Goal: Task Accomplishment & Management: Use online tool/utility

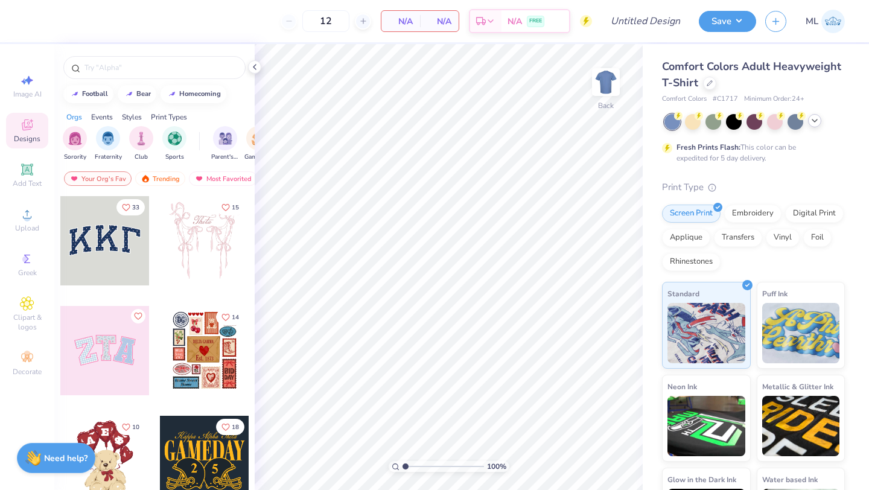
click at [813, 123] on icon at bounding box center [815, 121] width 10 height 10
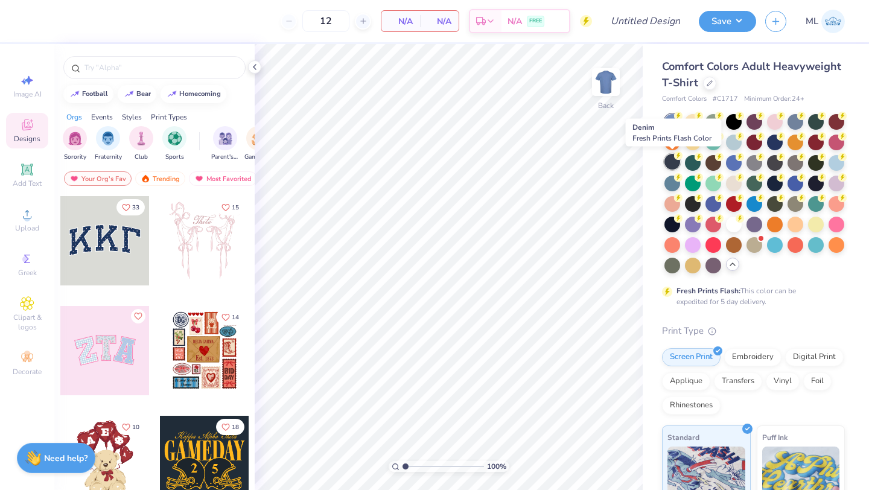
click at [670, 159] on div at bounding box center [673, 162] width 16 height 16
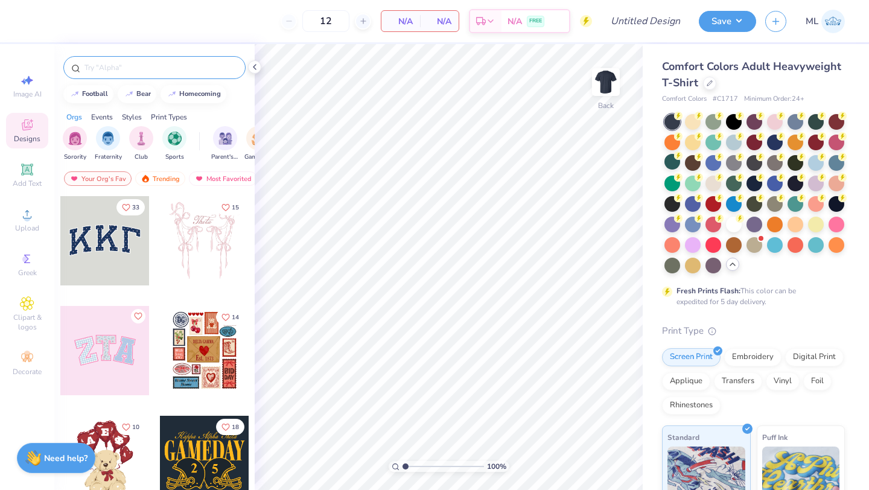
click at [136, 70] on input "text" at bounding box center [160, 68] width 155 height 12
click at [711, 78] on div at bounding box center [709, 81] width 13 height 13
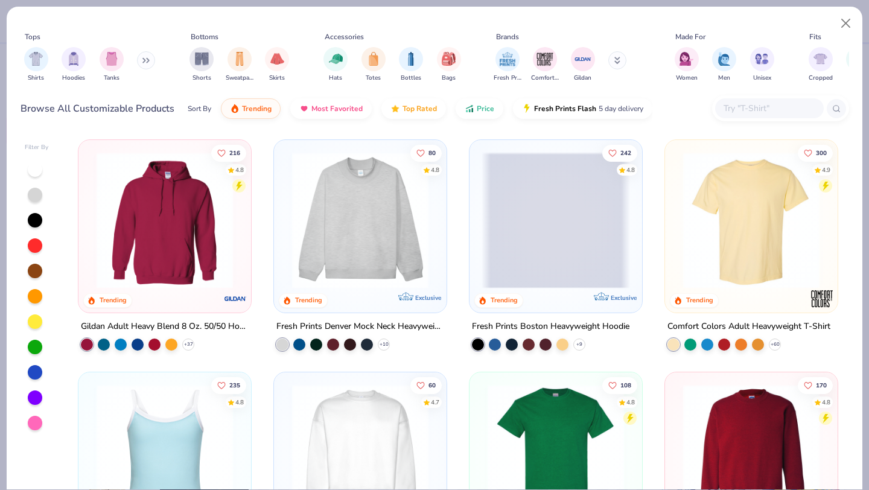
click at [763, 110] on input "text" at bounding box center [769, 108] width 93 height 14
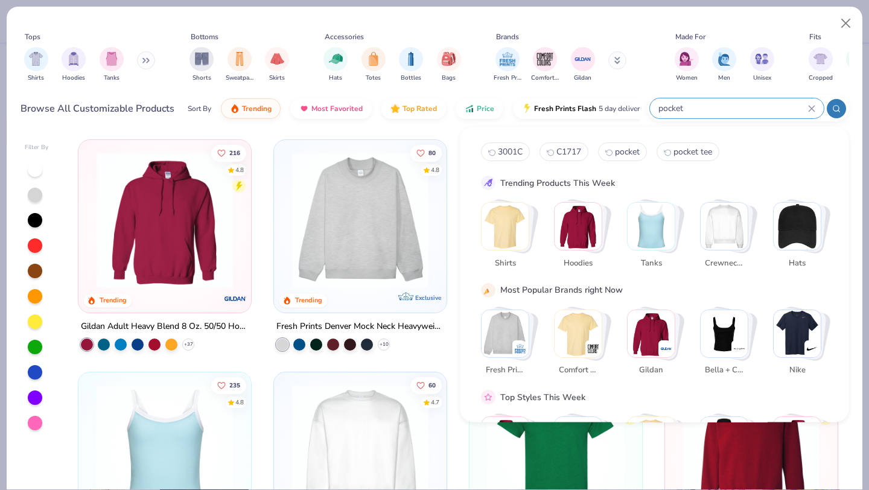
type input "pocket"
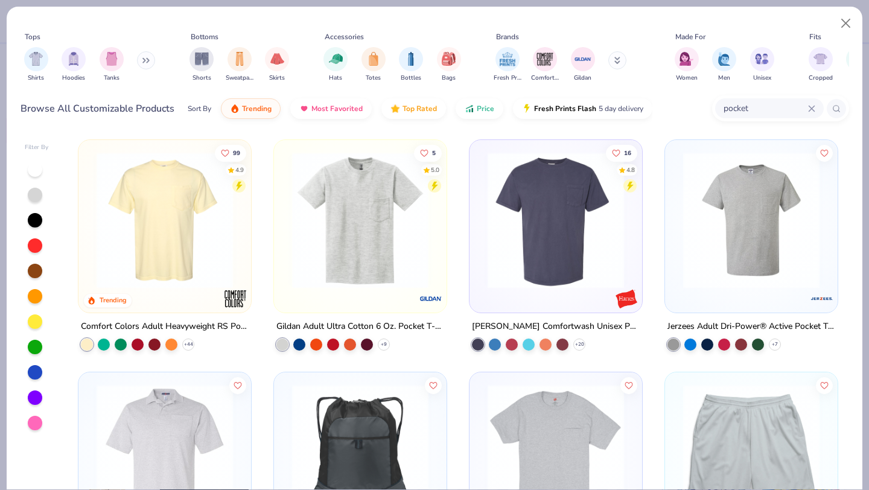
click at [199, 249] on img at bounding box center [165, 220] width 149 height 136
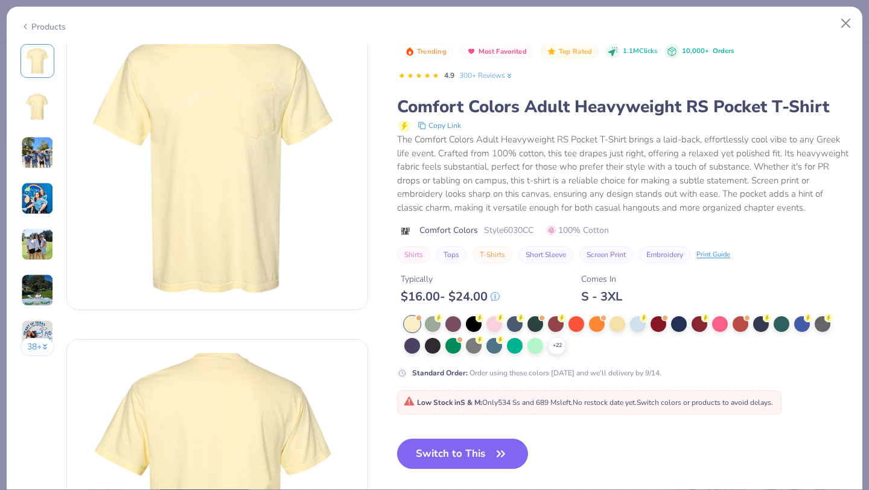
scroll to position [39, 0]
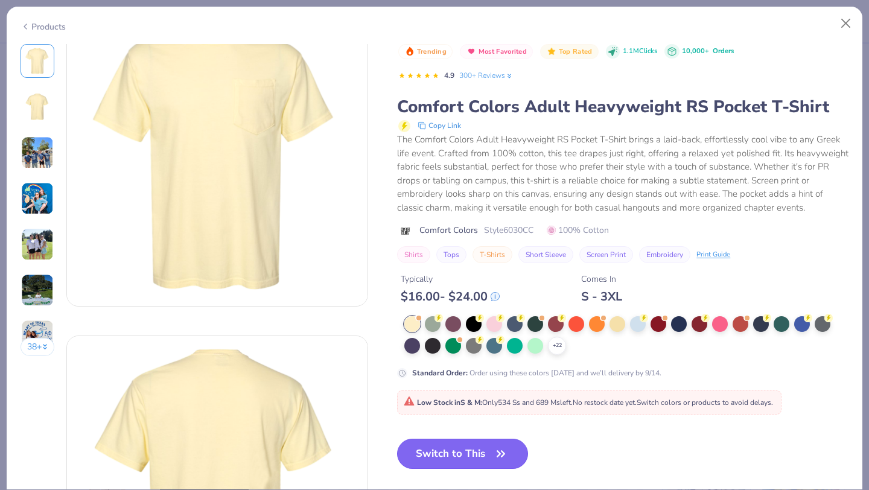
click at [455, 461] on button "Switch to This" at bounding box center [462, 454] width 131 height 30
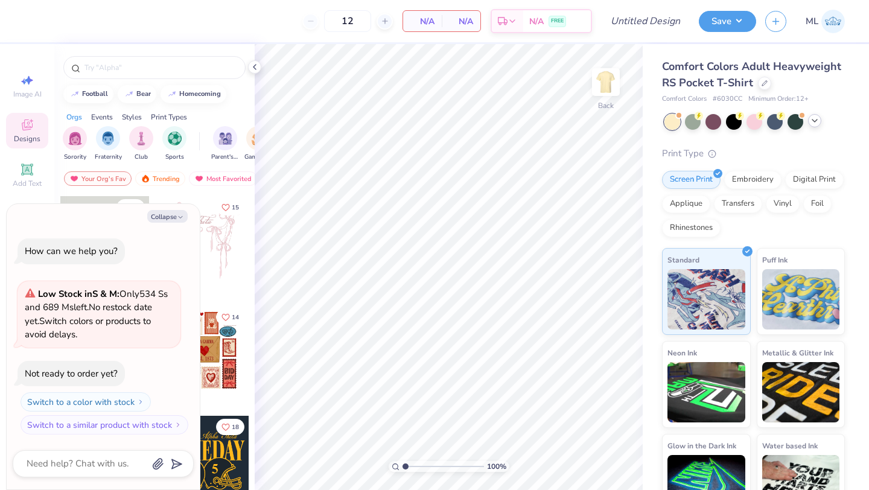
click at [813, 116] on icon at bounding box center [815, 121] width 10 height 10
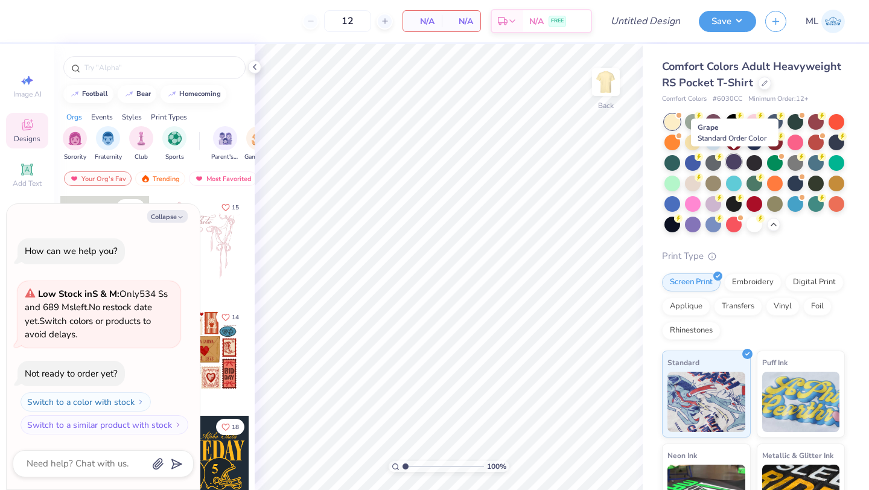
click at [731, 158] on div at bounding box center [734, 162] width 16 height 16
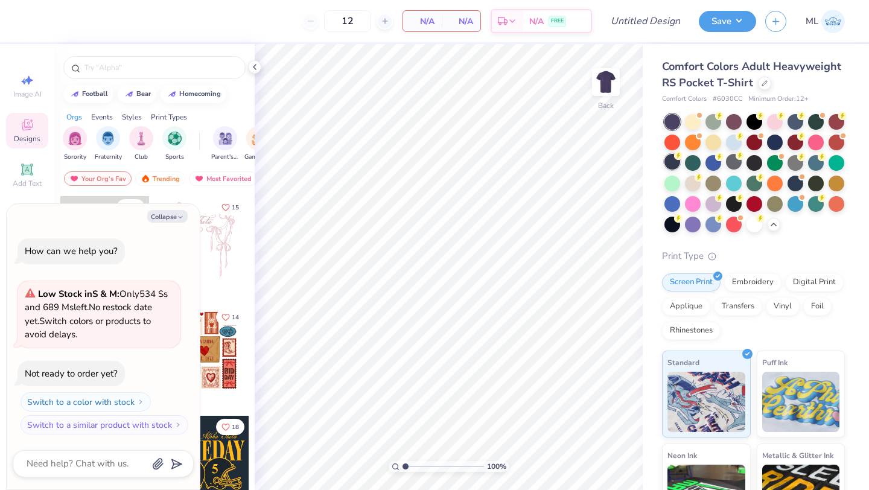
click at [676, 163] on div at bounding box center [673, 162] width 16 height 16
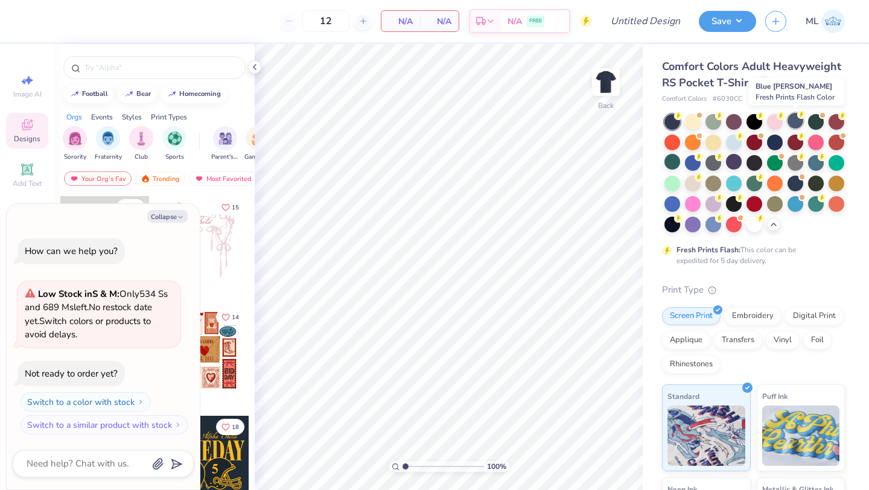
click at [799, 118] on icon at bounding box center [802, 114] width 8 height 8
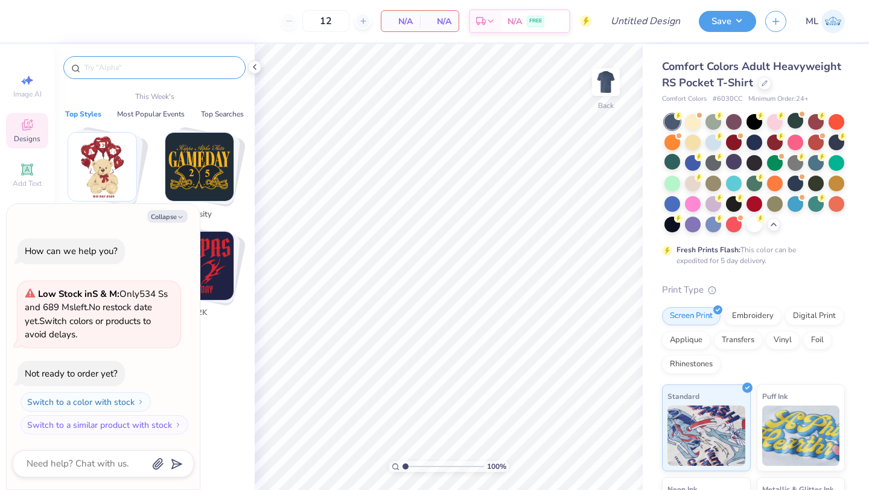
click at [145, 66] on input "text" at bounding box center [160, 68] width 155 height 12
click at [165, 219] on button "Collapse" at bounding box center [167, 216] width 40 height 13
type textarea "x"
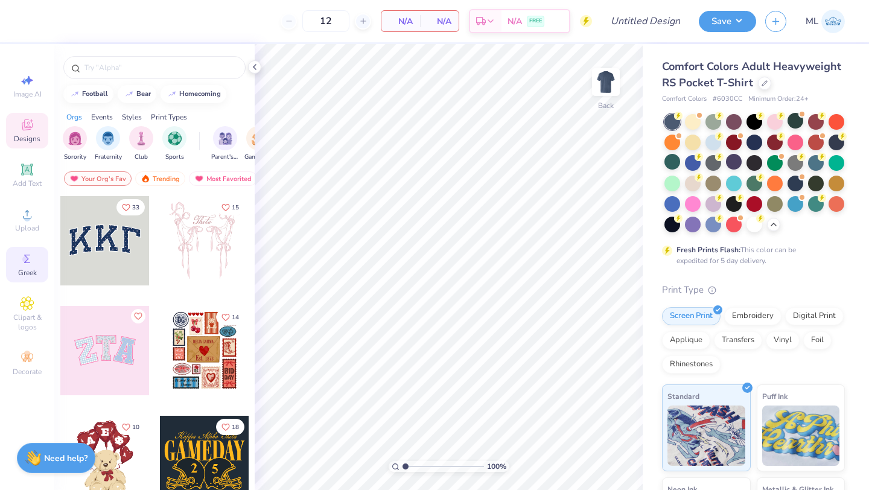
click at [26, 263] on icon at bounding box center [27, 259] width 6 height 8
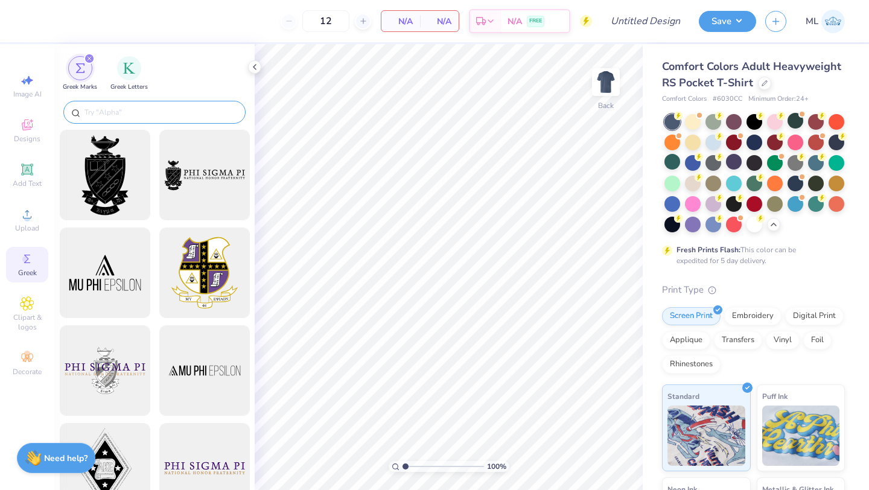
click at [106, 111] on input "text" at bounding box center [160, 112] width 155 height 12
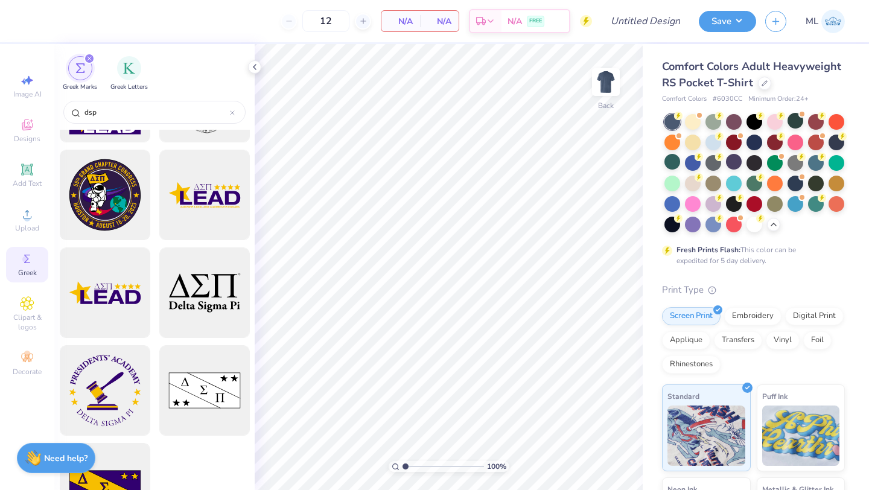
scroll to position [324, 0]
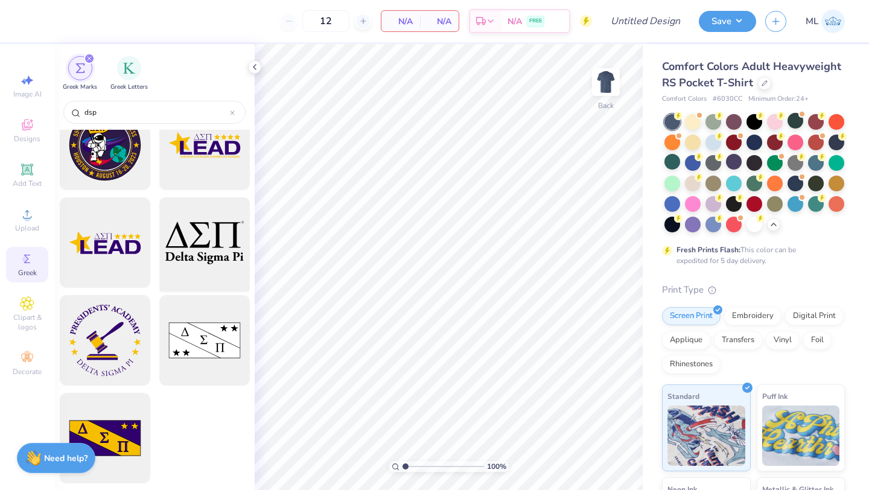
type input "dsp"
click at [201, 246] on div at bounding box center [205, 243] width 100 height 100
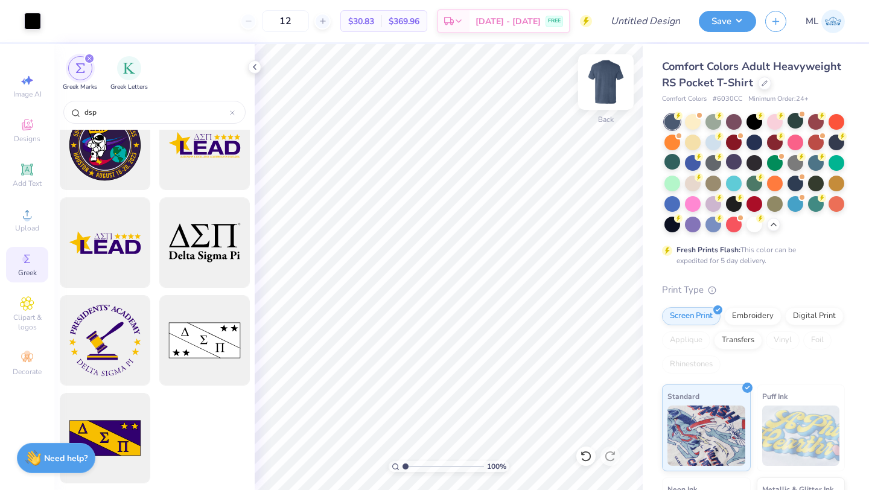
click at [606, 91] on img at bounding box center [606, 82] width 48 height 48
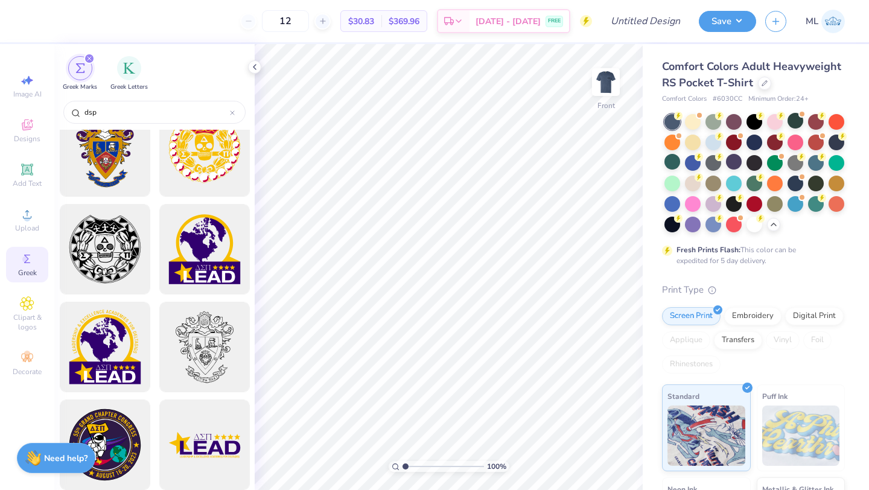
scroll to position [19, 0]
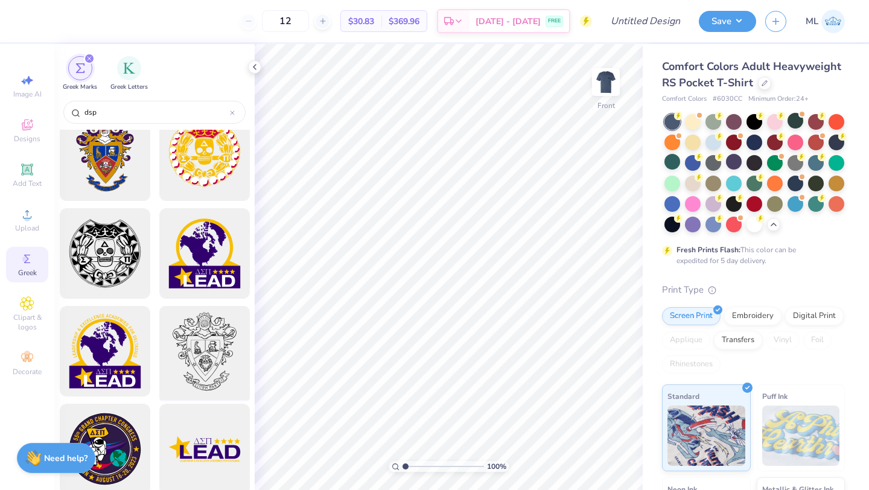
click at [200, 348] on div at bounding box center [205, 352] width 100 height 100
type input "13.30"
type input "16.45"
type input "3.00"
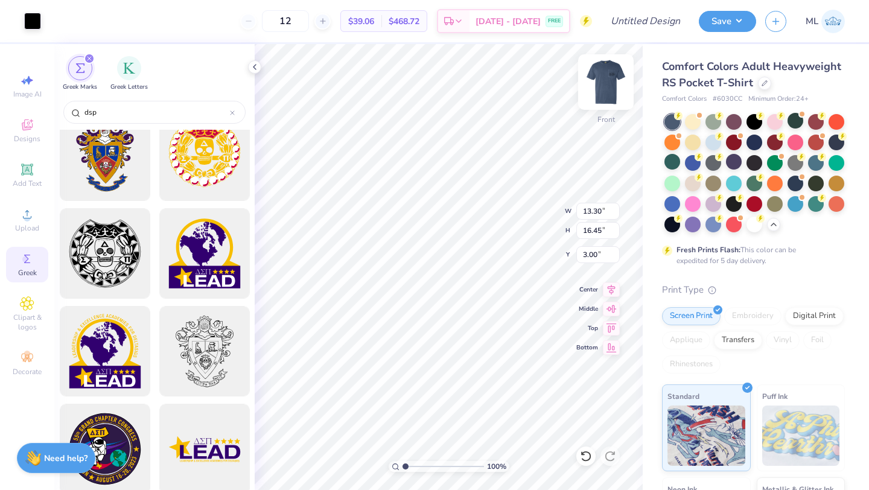
click at [606, 82] on img at bounding box center [606, 82] width 48 height 48
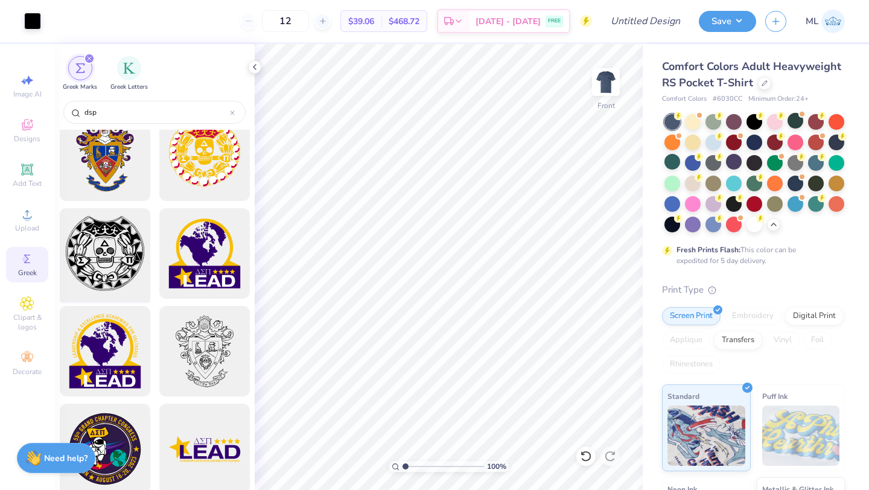
scroll to position [0, 0]
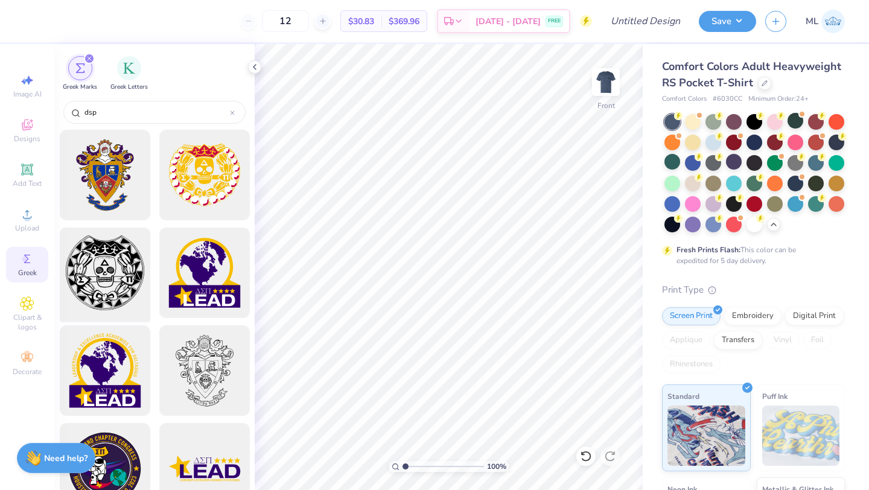
click at [82, 278] on div at bounding box center [105, 273] width 100 height 100
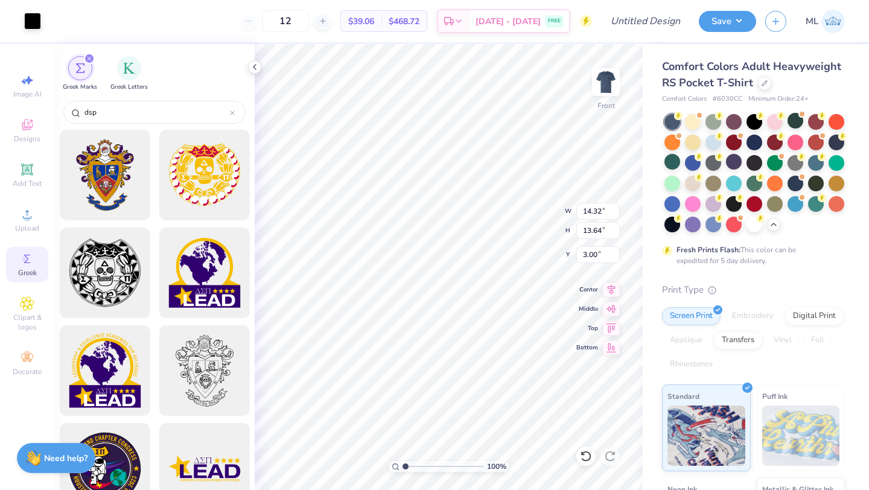
type input "9.82"
type input "9.36"
type input "3.00"
click at [606, 79] on img at bounding box center [606, 82] width 48 height 48
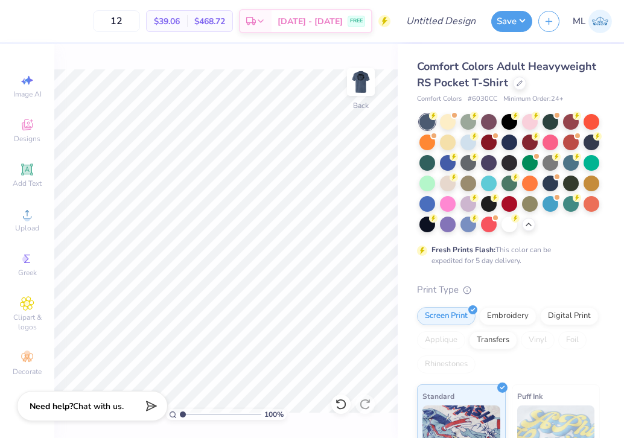
click at [308, 56] on div "100 % Back" at bounding box center [226, 241] width 344 height 394
click at [356, 85] on img at bounding box center [361, 82] width 48 height 48
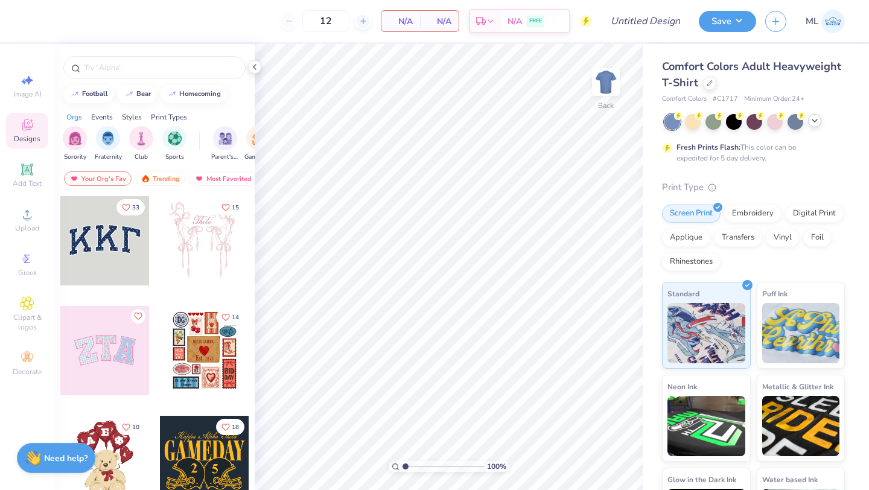
click at [815, 118] on icon at bounding box center [815, 121] width 10 height 10
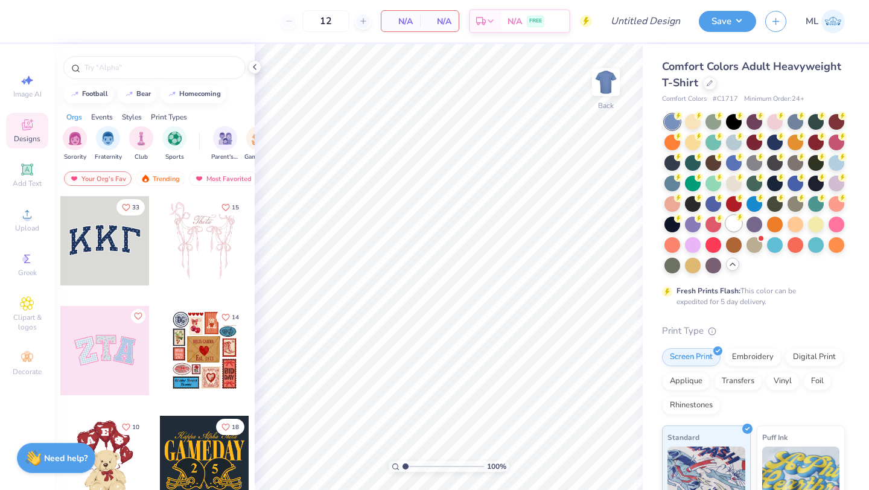
click at [733, 223] on div at bounding box center [734, 224] width 16 height 16
click at [30, 170] on icon at bounding box center [26, 169] width 9 height 9
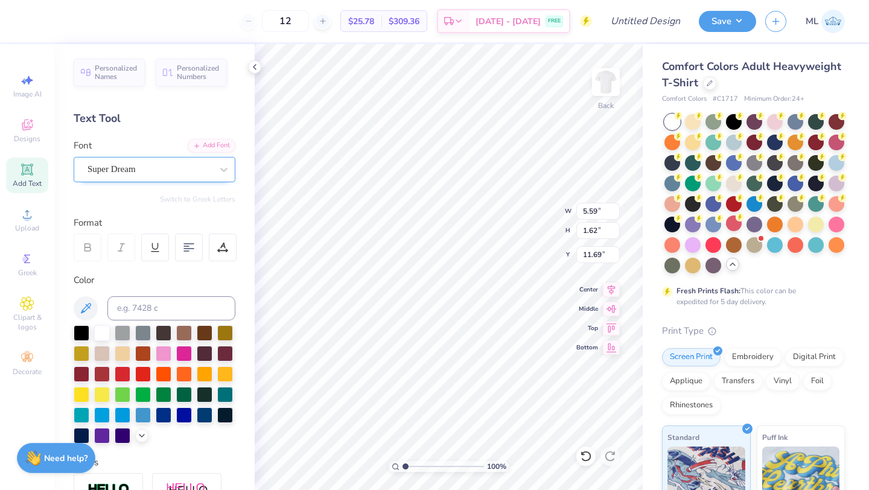
click at [143, 173] on div "Super Dream" at bounding box center [149, 169] width 127 height 19
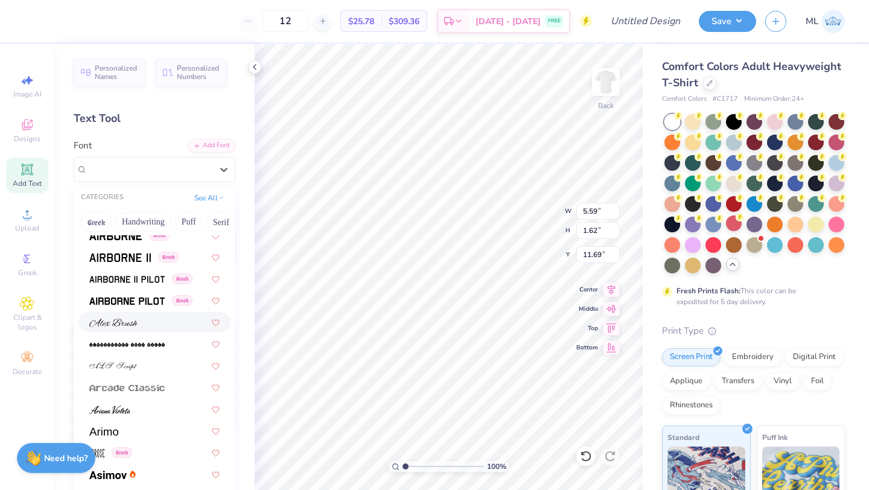
scroll to position [220, 0]
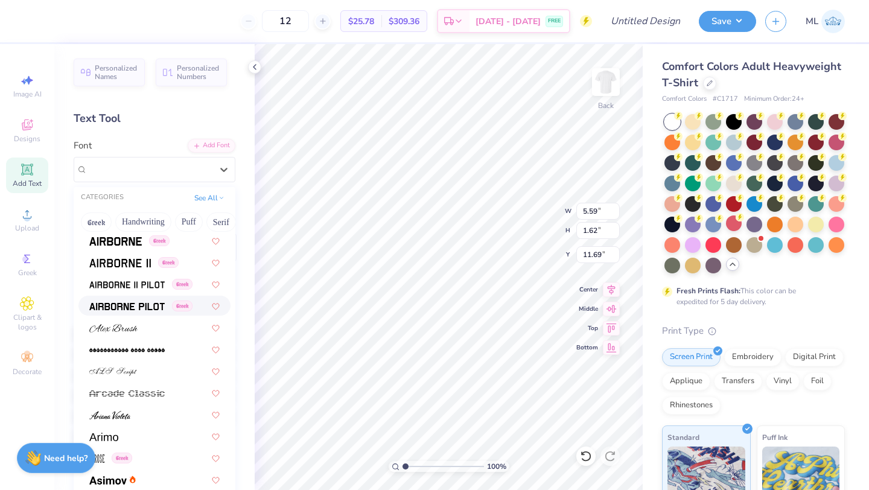
click at [149, 306] on img at bounding box center [126, 306] width 75 height 8
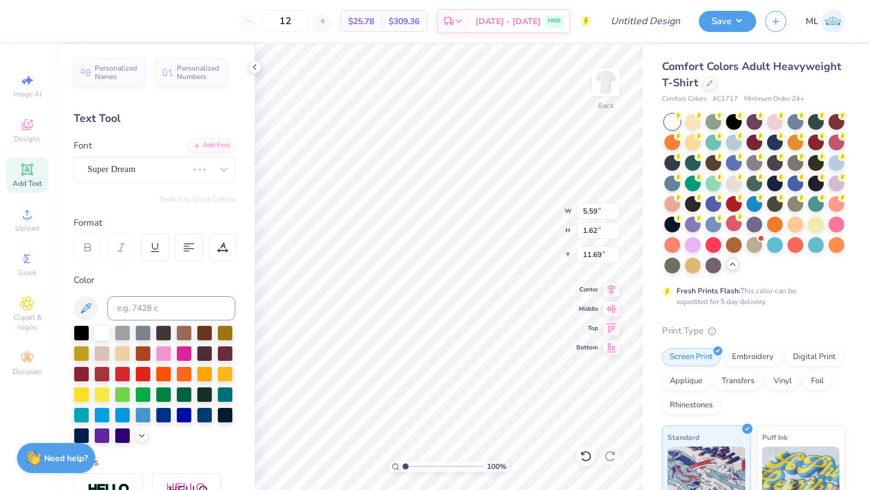
type input "5.35"
type input "1.69"
type input "11.65"
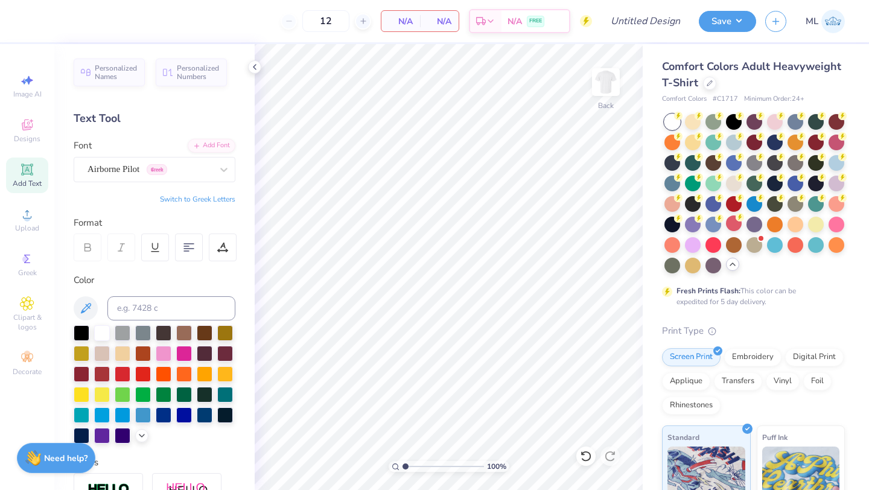
scroll to position [211, 0]
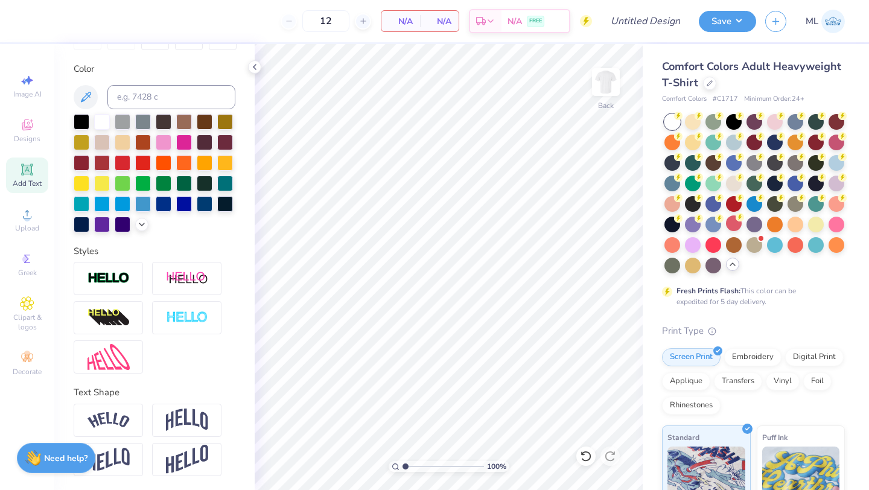
click at [36, 165] on div "Add Text" at bounding box center [27, 176] width 42 height 36
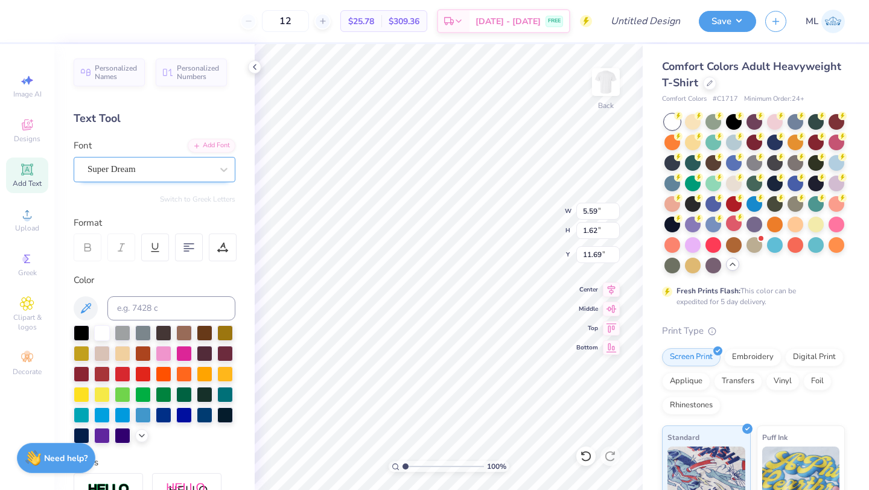
click at [156, 160] on div "Super Dream" at bounding box center [149, 169] width 127 height 19
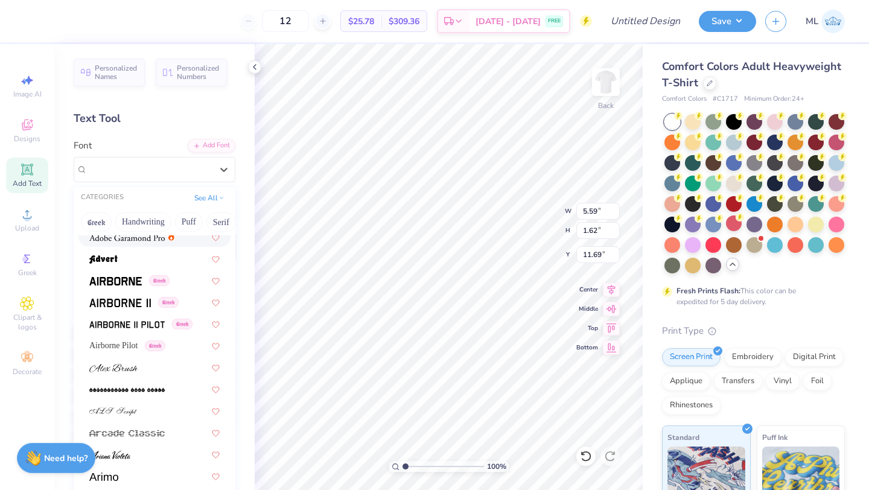
scroll to position [182, 0]
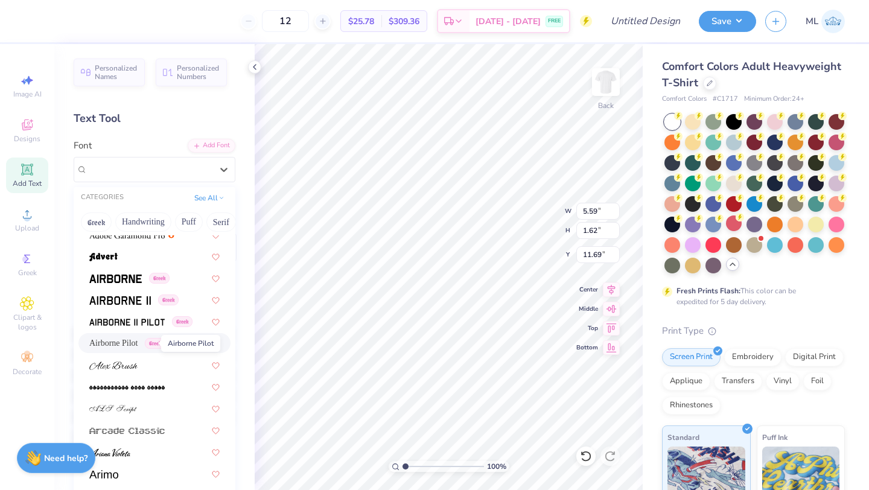
click at [137, 342] on span "Airborne Pilot" at bounding box center [113, 343] width 49 height 13
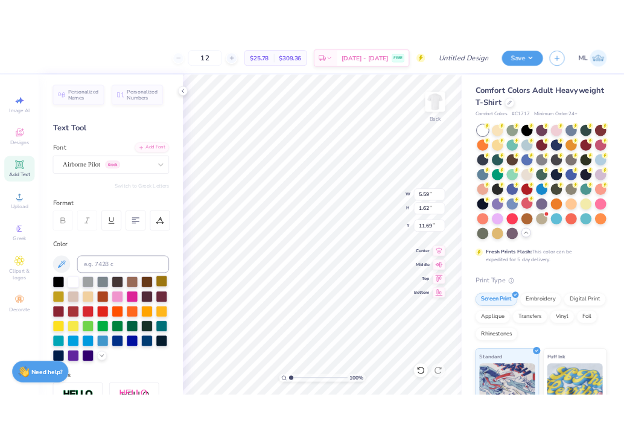
scroll to position [0, 0]
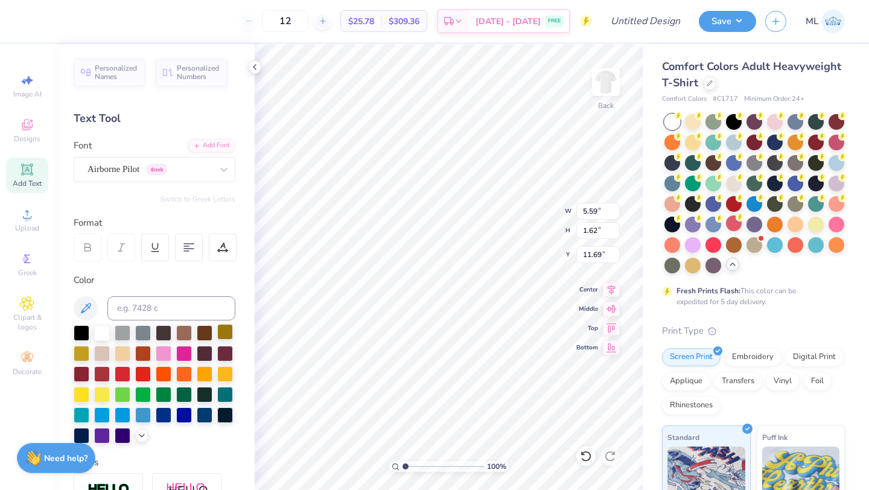
type textarea "T"
type textarea "St. A"
click at [126, 410] on div at bounding box center [123, 414] width 16 height 16
click at [136, 411] on div at bounding box center [143, 414] width 16 height 16
type input "4.14"
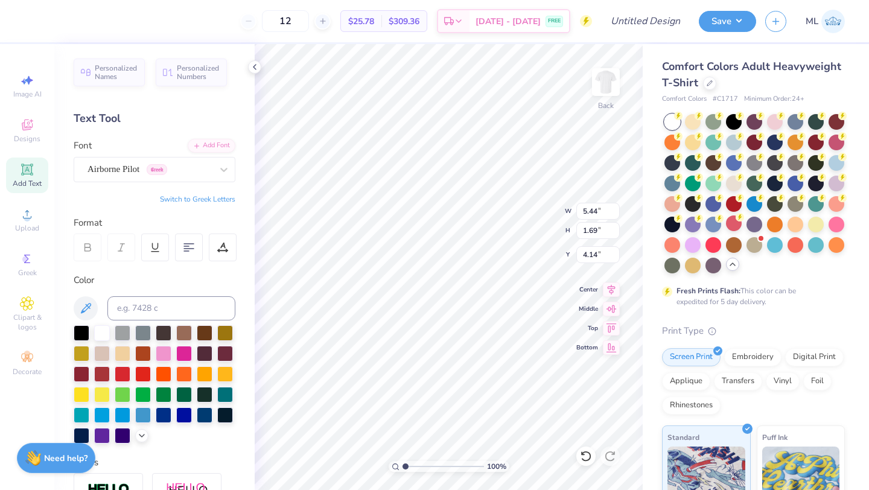
type input "4.07"
click at [104, 415] on div at bounding box center [102, 414] width 16 height 16
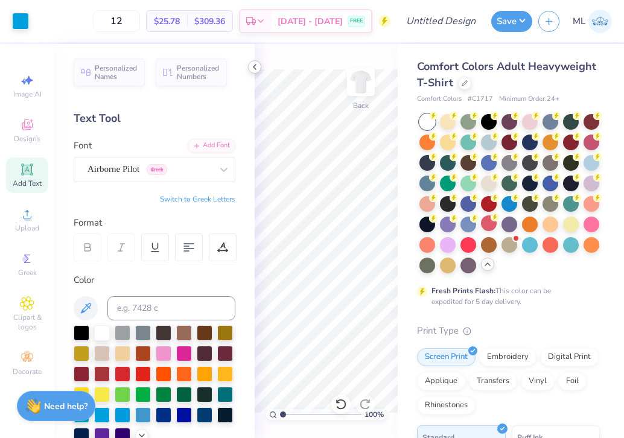
click at [255, 67] on icon at bounding box center [255, 67] width 10 height 10
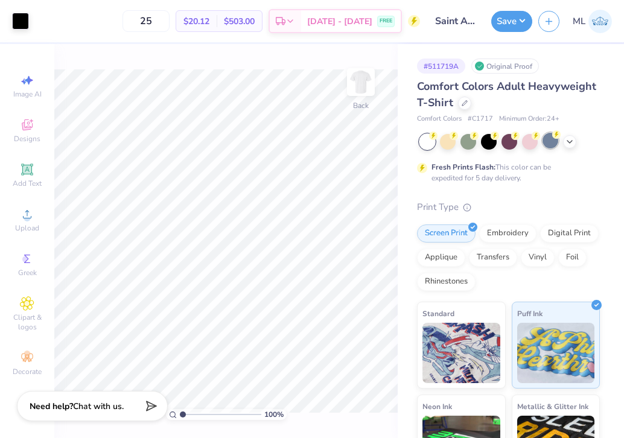
click at [554, 145] on div at bounding box center [551, 141] width 16 height 16
click at [574, 145] on icon at bounding box center [570, 141] width 10 height 10
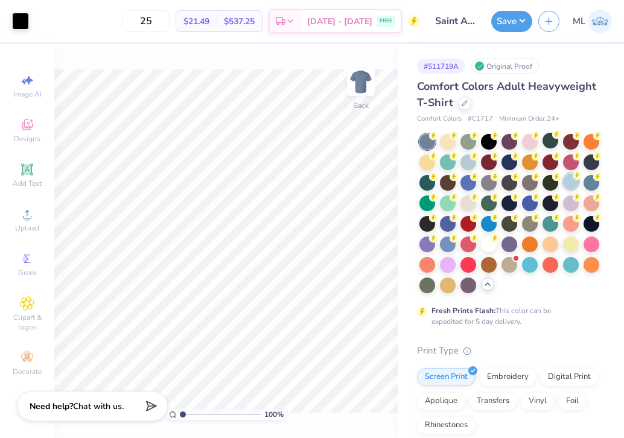
click at [569, 183] on div at bounding box center [571, 182] width 16 height 16
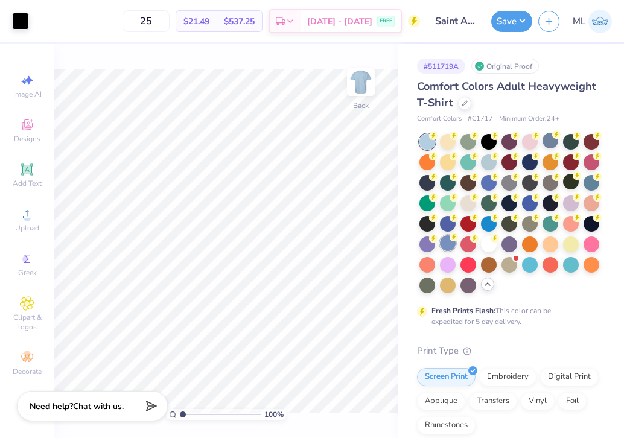
click at [444, 242] on div at bounding box center [448, 243] width 16 height 16
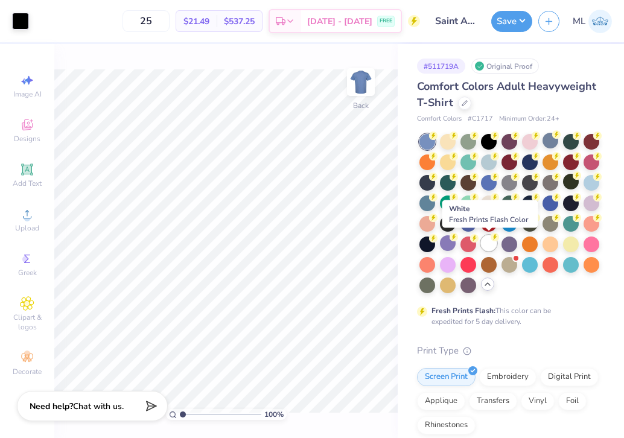
click at [486, 242] on div at bounding box center [489, 243] width 16 height 16
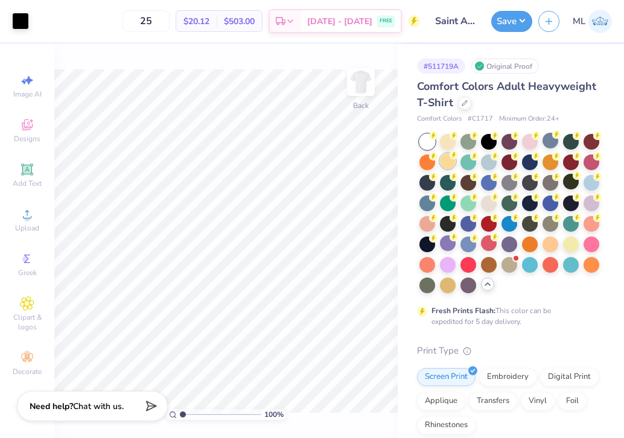
click at [450, 165] on div at bounding box center [448, 161] width 16 height 16
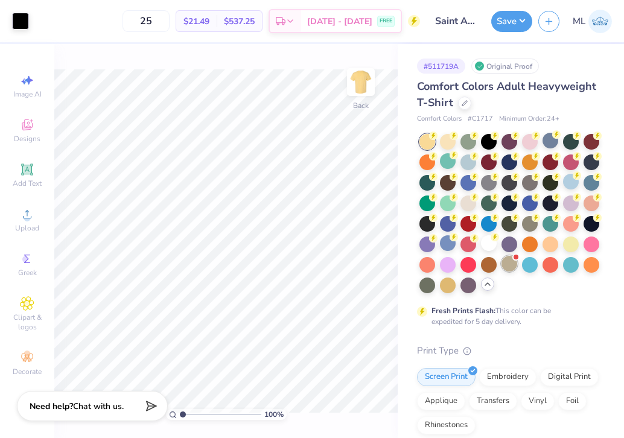
click at [505, 261] on div at bounding box center [510, 264] width 16 height 16
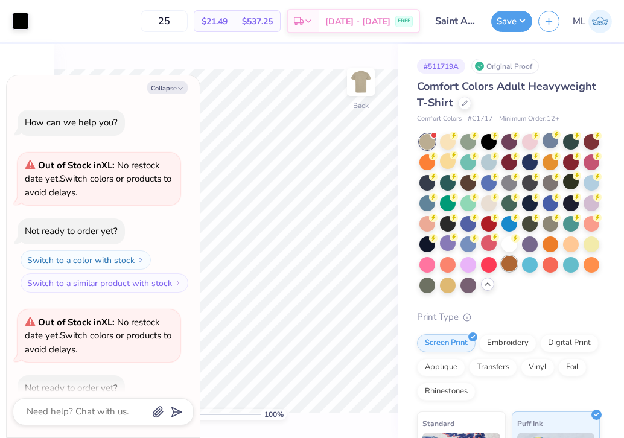
scroll to position [66, 0]
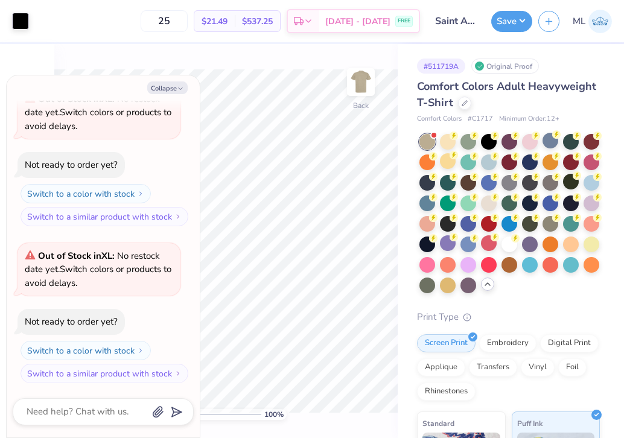
click at [214, 62] on div "100 % Back" at bounding box center [226, 241] width 344 height 394
click at [173, 83] on button "Collapse" at bounding box center [167, 88] width 40 height 13
type textarea "x"
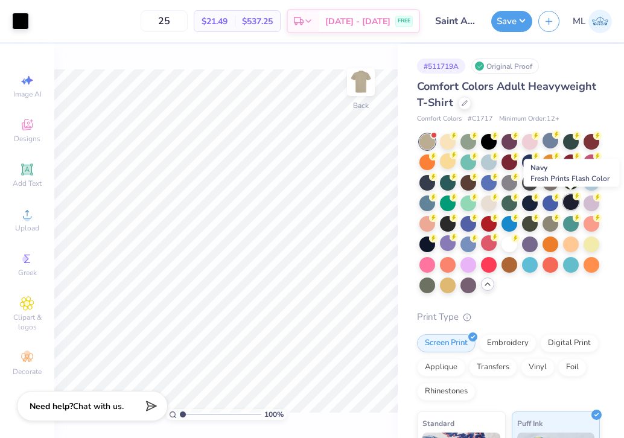
click at [574, 200] on div at bounding box center [571, 202] width 16 height 16
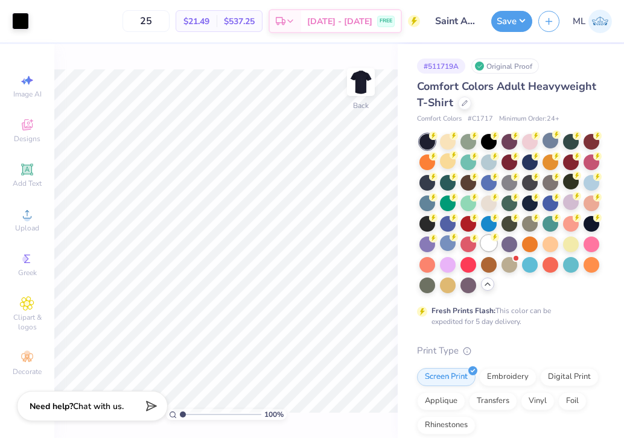
click at [486, 242] on div at bounding box center [489, 243] width 16 height 16
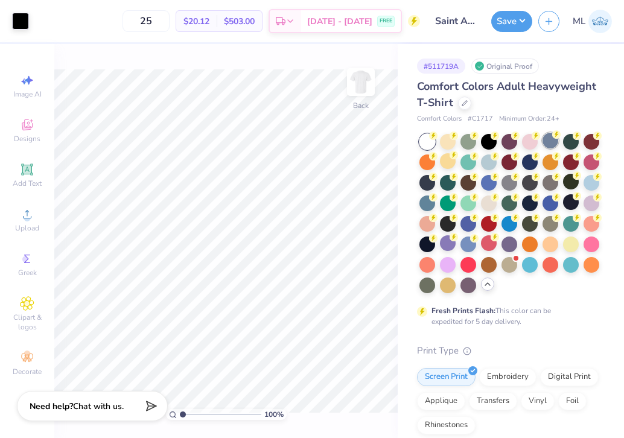
click at [549, 142] on div at bounding box center [551, 141] width 16 height 16
